Goal: Information Seeking & Learning: Find specific fact

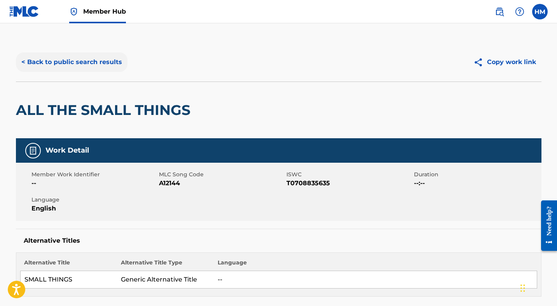
click at [73, 61] on button "< Back to public search results" at bounding box center [72, 61] width 112 height 19
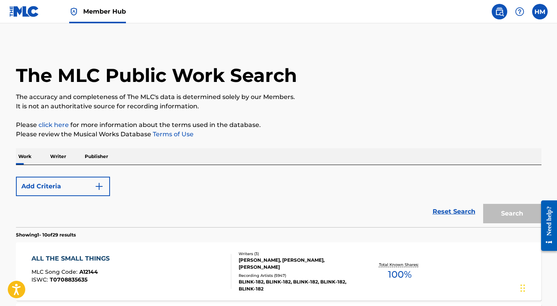
scroll to position [123, 0]
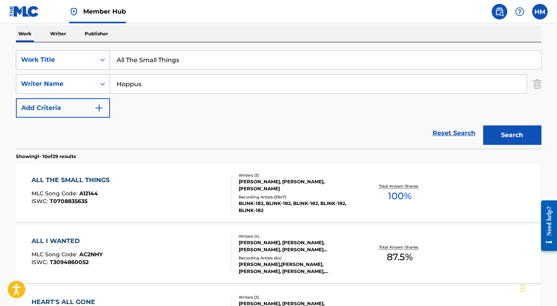
click at [45, 61] on div "Work Title" at bounding box center [56, 59] width 70 height 9
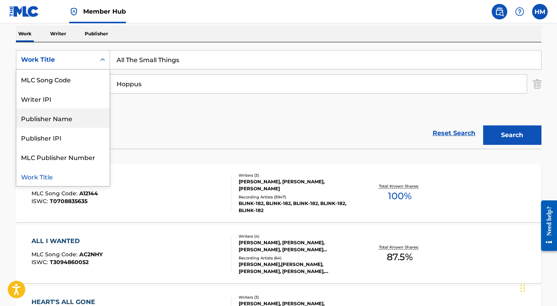
scroll to position [0, 0]
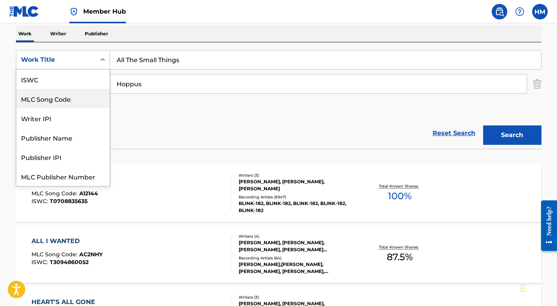
click at [61, 102] on div "MLC Song Code" at bounding box center [62, 98] width 93 height 19
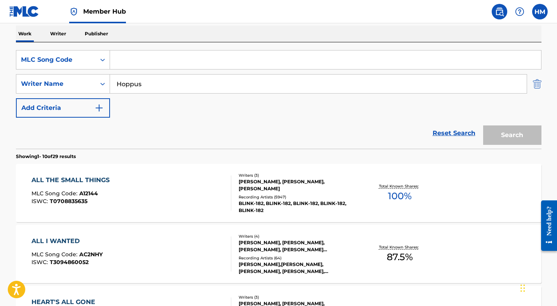
click at [535, 86] on img "Search Form" at bounding box center [537, 83] width 9 height 19
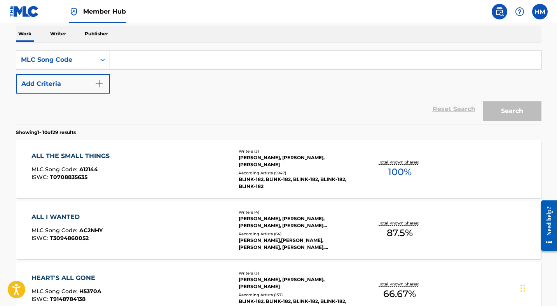
click at [402, 63] on input "Search Form" at bounding box center [325, 60] width 431 height 19
paste input "A09555"
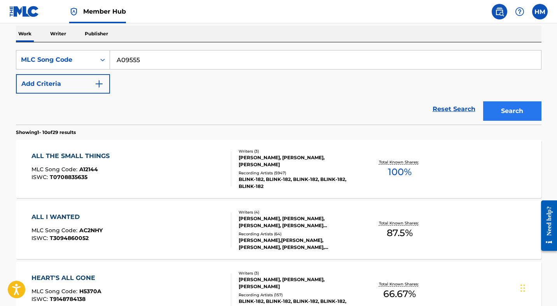
type input "A09555"
click at [503, 106] on button "Search" at bounding box center [512, 110] width 58 height 19
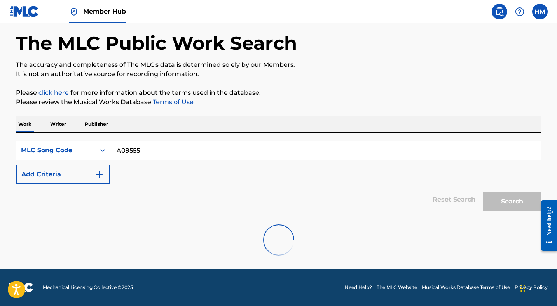
scroll to position [92, 0]
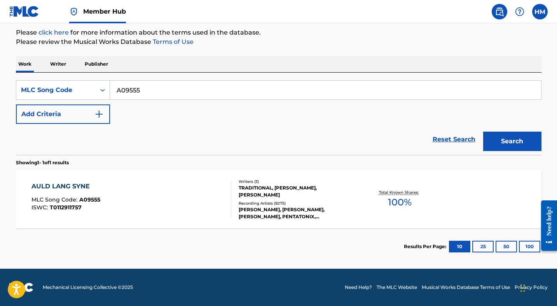
click at [142, 185] on div "AULD LANG SYNE MLC Song Code : A09555 ISWC : T0112911757" at bounding box center [131, 199] width 200 height 35
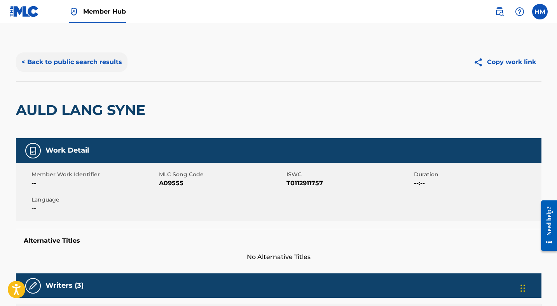
click at [73, 53] on button "< Back to public search results" at bounding box center [72, 61] width 112 height 19
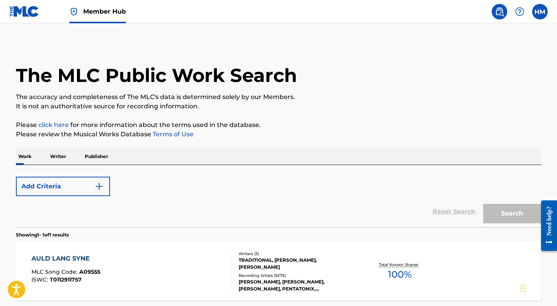
scroll to position [72, 0]
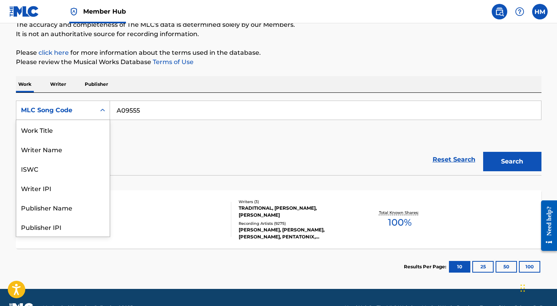
click at [79, 110] on div "MLC Song Code" at bounding box center [56, 110] width 70 height 9
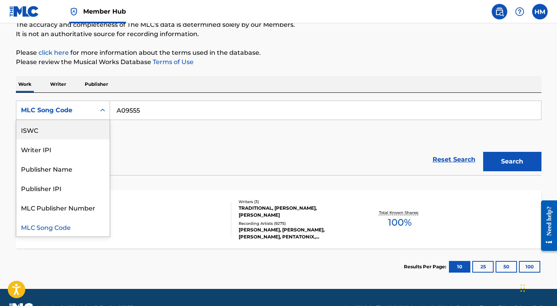
click at [68, 130] on div "ISWC" at bounding box center [62, 129] width 93 height 19
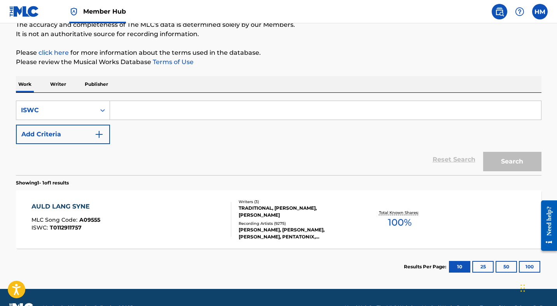
click at [149, 109] on input "Search Form" at bounding box center [325, 110] width 431 height 19
paste input "T0102688390"
type input "T0102688390"
click at [486, 163] on button "Search" at bounding box center [512, 161] width 58 height 19
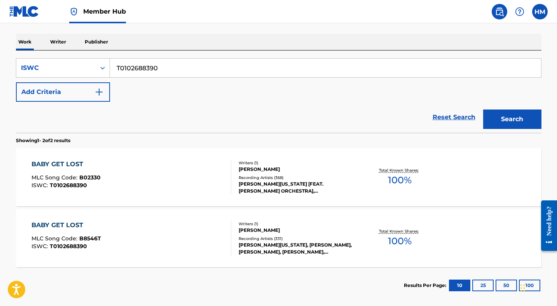
scroll to position [115, 0]
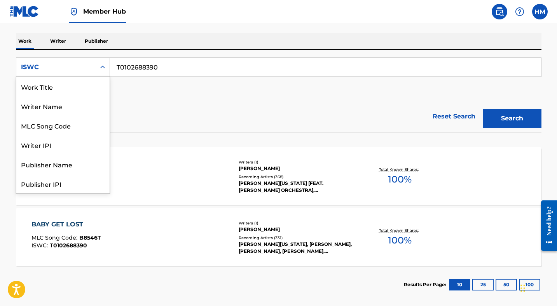
click at [68, 73] on div "ISWC" at bounding box center [55, 67] width 79 height 15
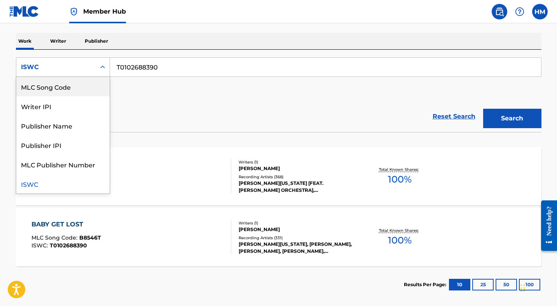
scroll to position [0, 0]
click at [58, 87] on div "Work Title" at bounding box center [62, 86] width 93 height 19
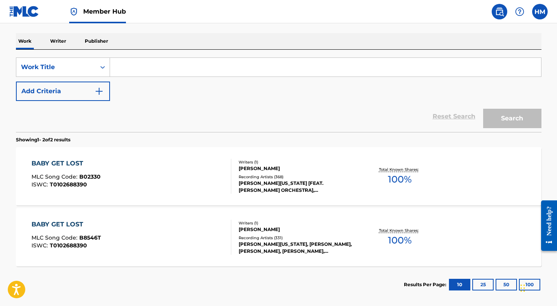
click at [153, 72] on input "Search Form" at bounding box center [325, 67] width 431 height 19
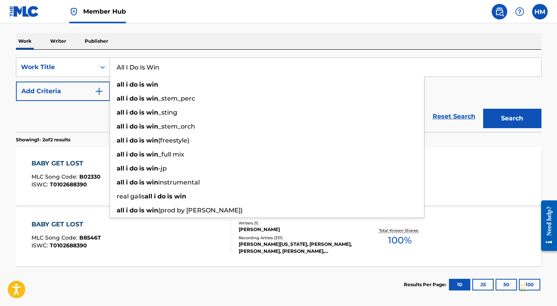
type input "All I Do Is Win"
click at [47, 109] on div "Reset Search Search" at bounding box center [278, 116] width 525 height 31
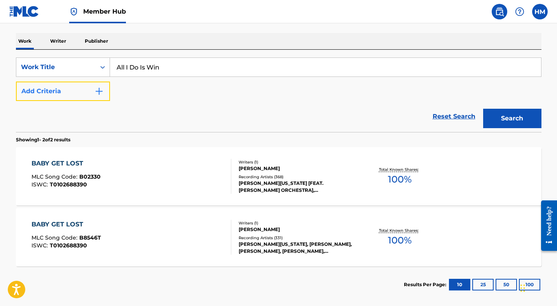
click at [70, 100] on button "Add Criteria" at bounding box center [63, 91] width 94 height 19
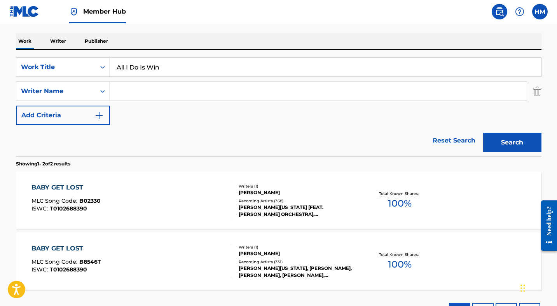
click at [136, 96] on input "Search Form" at bounding box center [318, 91] width 417 height 19
paste input "[PERSON_NAME]"
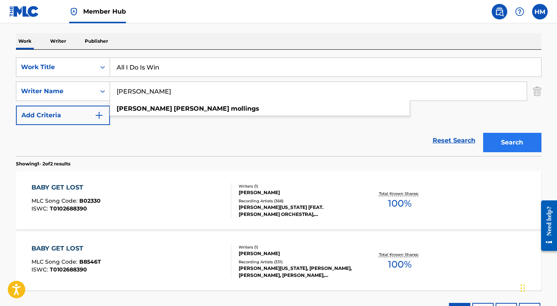
type input "[PERSON_NAME]"
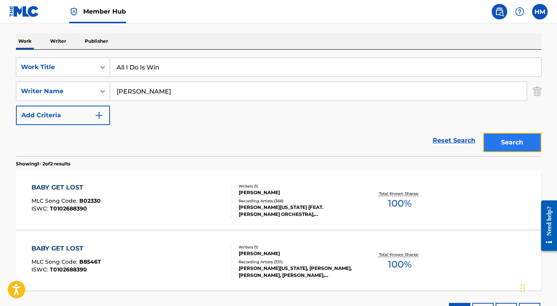
click at [494, 144] on button "Search" at bounding box center [512, 142] width 58 height 19
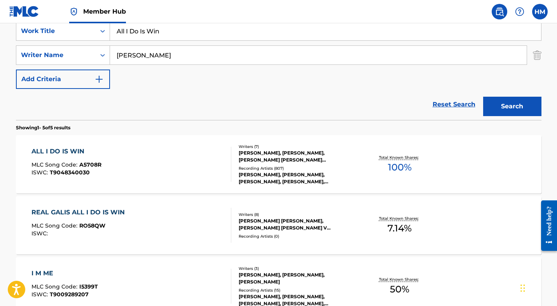
scroll to position [184, 0]
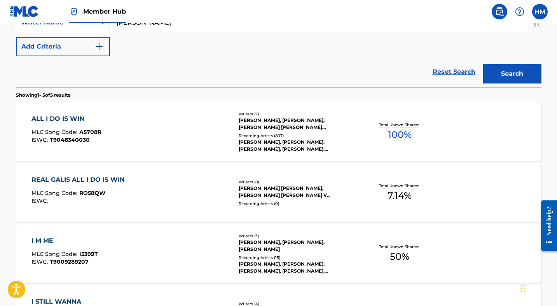
click at [86, 125] on div "ALL I DO IS WIN MLC Song Code : A5708R ISWC : T9048340030" at bounding box center [66, 131] width 70 height 35
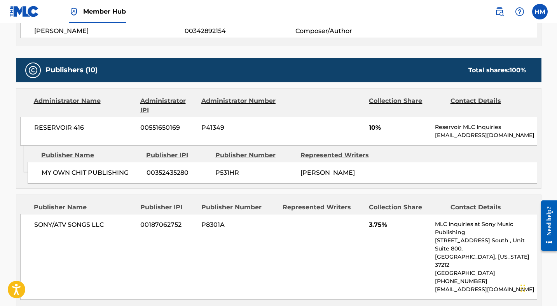
scroll to position [288, 0]
